Goal: Navigation & Orientation: Find specific page/section

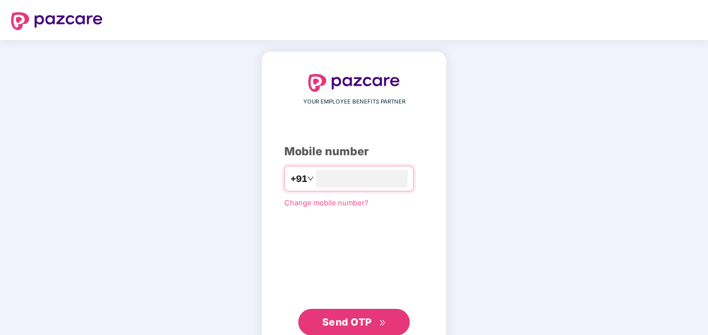
type input "**********"
click at [349, 317] on span "Send OTP" at bounding box center [347, 321] width 50 height 12
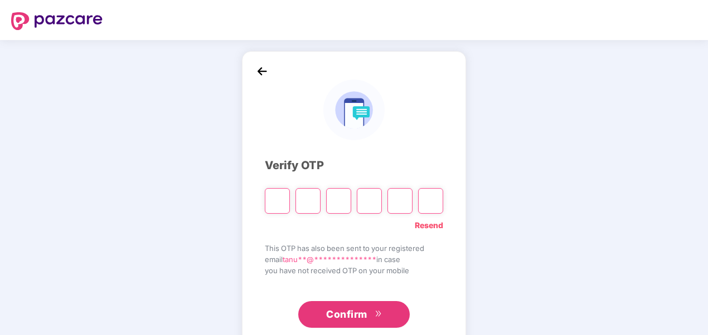
type input "*"
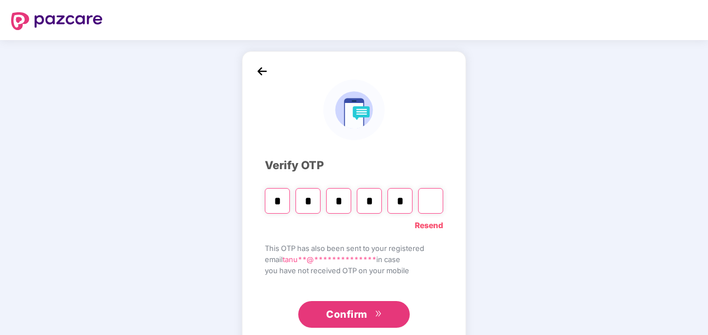
type input "*"
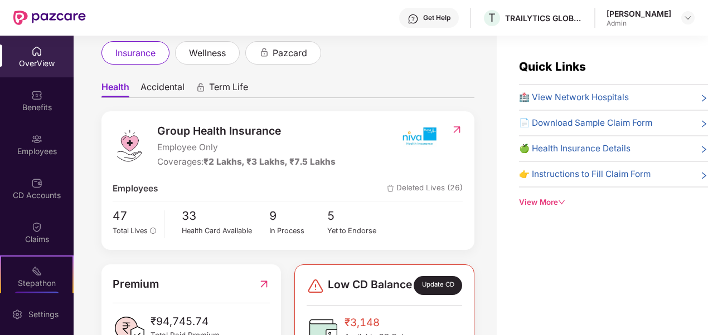
scroll to position [66, 0]
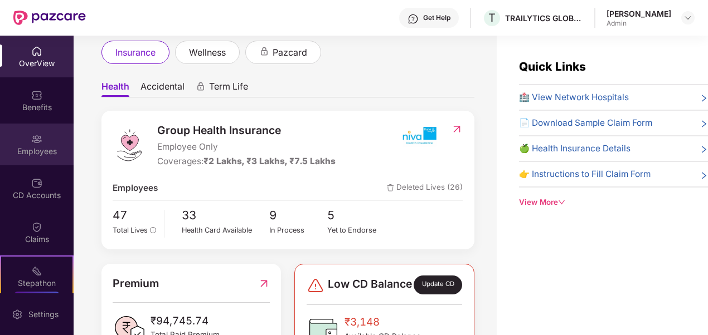
click at [35, 139] on img at bounding box center [36, 139] width 11 height 11
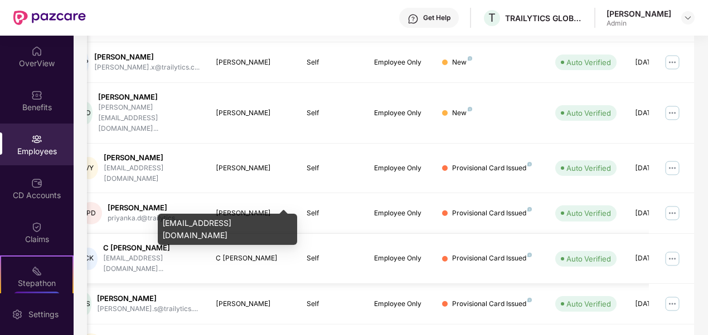
scroll to position [0, 116]
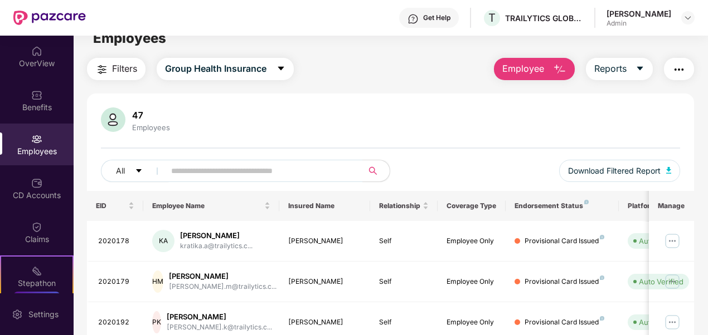
scroll to position [17, 0]
